Goal: Information Seeking & Learning: Understand process/instructions

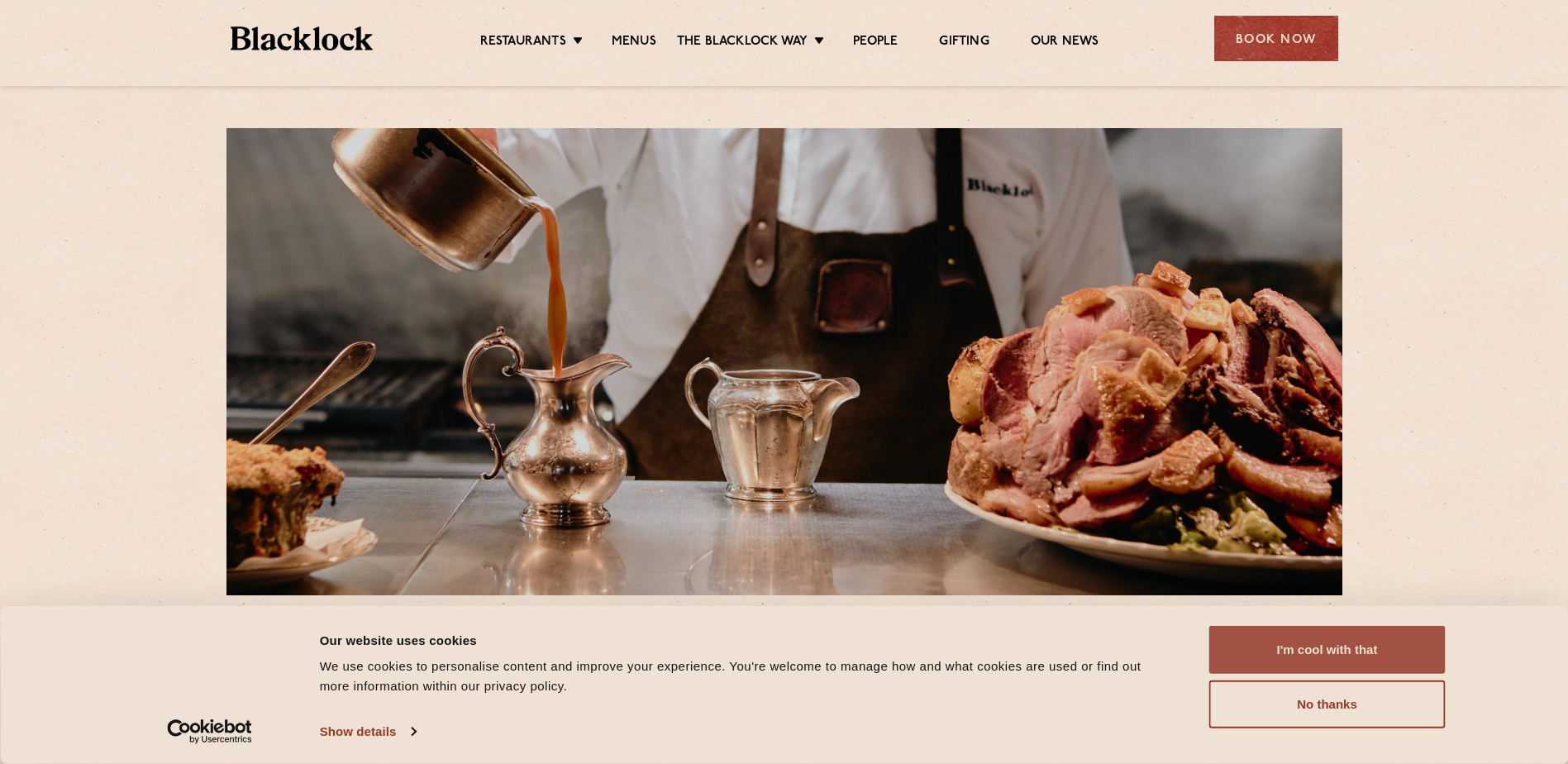
click at [1351, 665] on button "I'm cool with that" at bounding box center [1327, 649] width 236 height 48
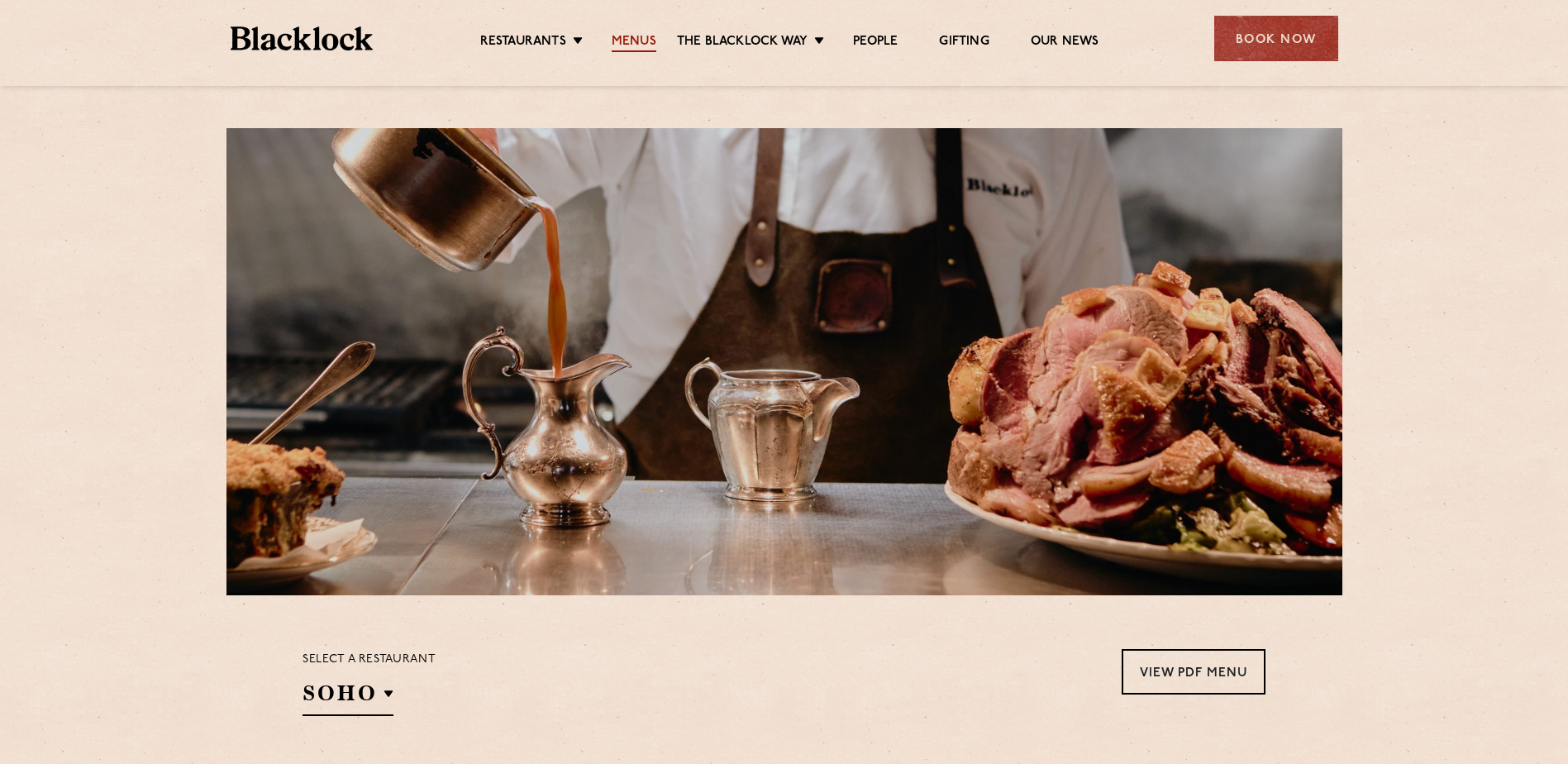
click at [620, 34] on link "Menus" at bounding box center [633, 43] width 45 height 18
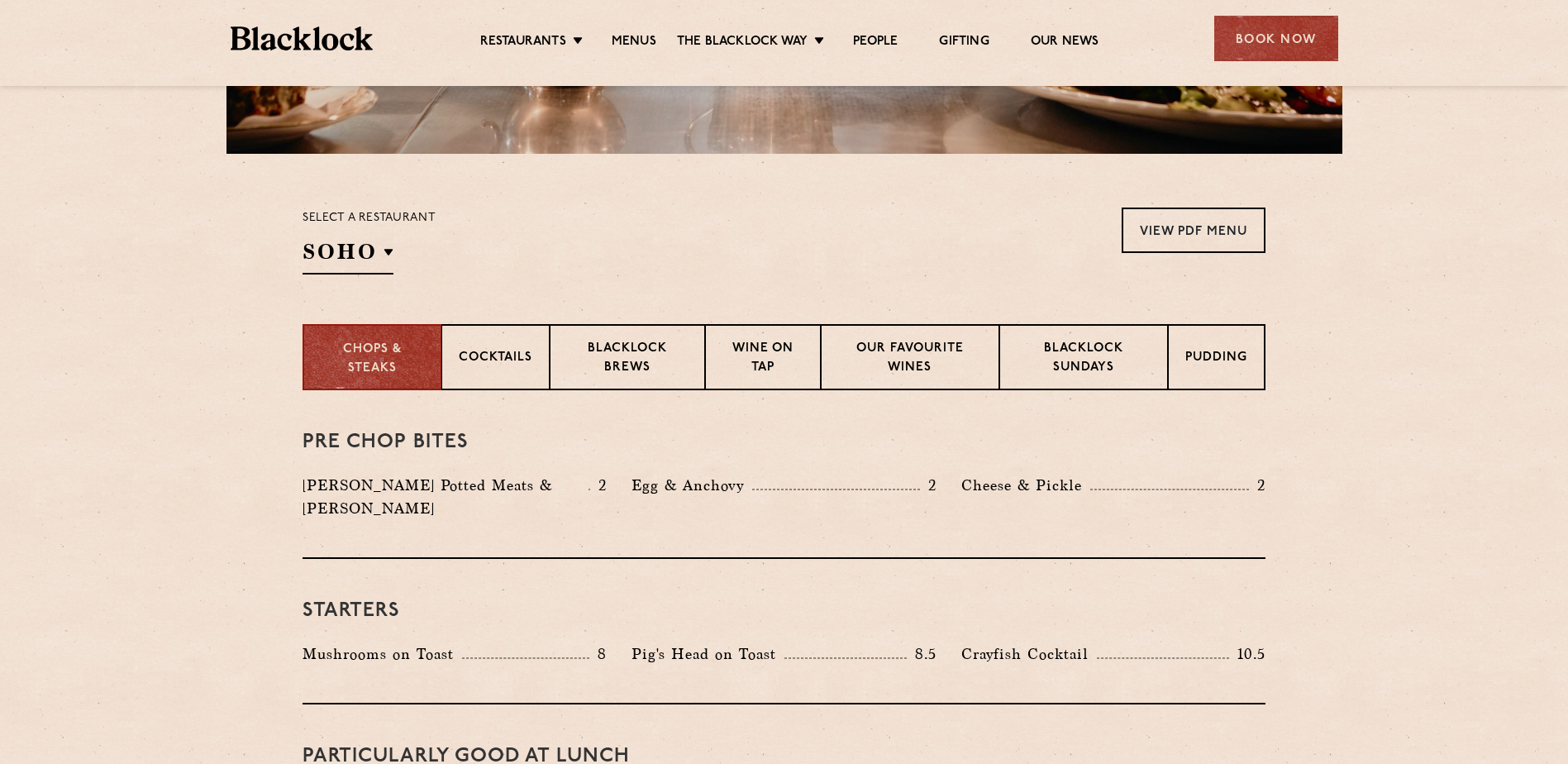
scroll to position [441, 0]
